Goal: Navigation & Orientation: Understand site structure

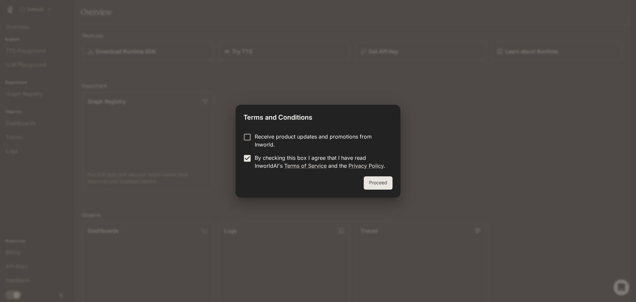
click at [389, 184] on button "Proceed" at bounding box center [378, 182] width 29 height 13
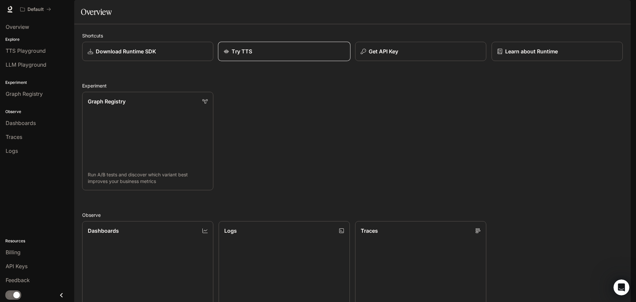
click at [260, 61] on link "Try TTS" at bounding box center [284, 52] width 132 height 20
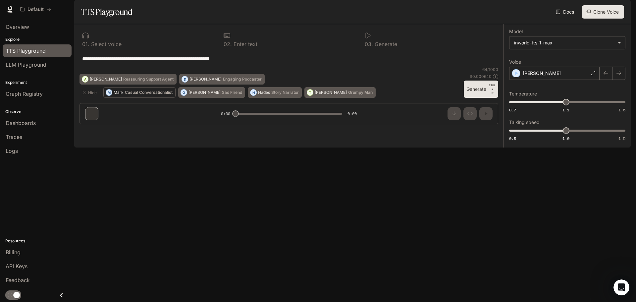
click at [123, 98] on button "M [PERSON_NAME] Conversationalist" at bounding box center [139, 92] width 72 height 11
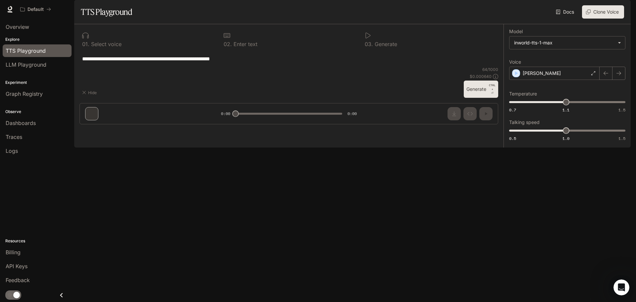
type textarea "**********"
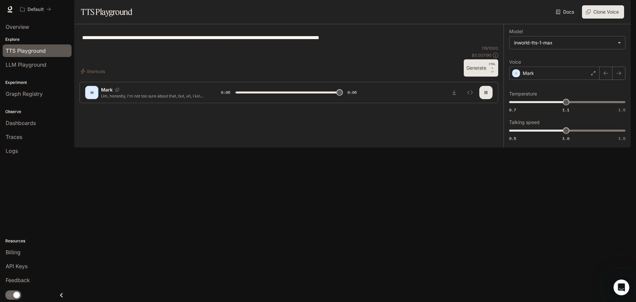
type input "*"
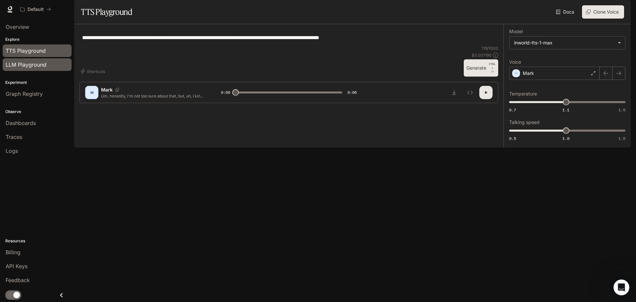
click at [11, 68] on span "LLM Playground" at bounding box center [26, 65] width 41 height 8
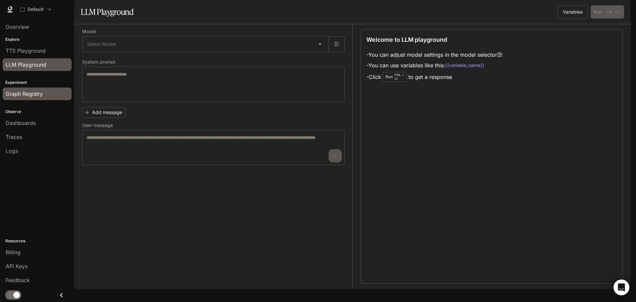
click at [7, 89] on link "Graph Registry" at bounding box center [37, 93] width 69 height 13
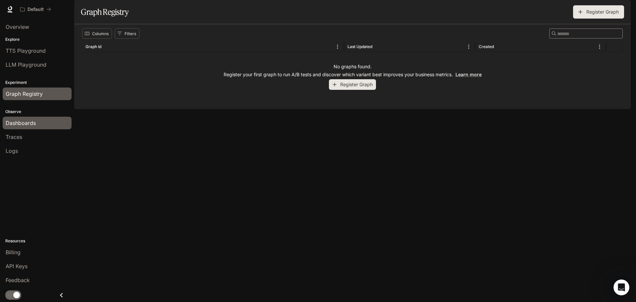
click at [8, 122] on span "Dashboards" at bounding box center [21, 123] width 30 height 8
